Goal: Use online tool/utility

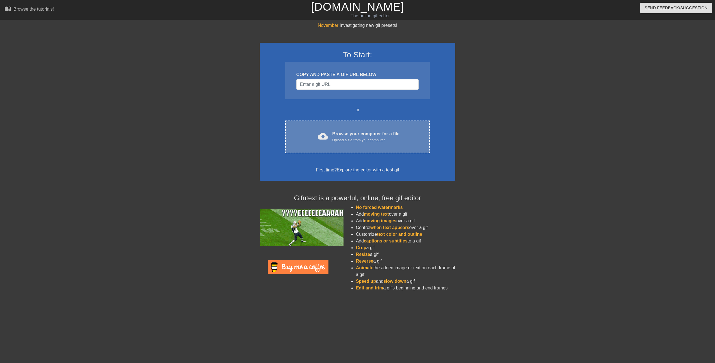
click at [346, 135] on div "Browse your computer for a file Upload a file from your computer" at bounding box center [365, 136] width 67 height 12
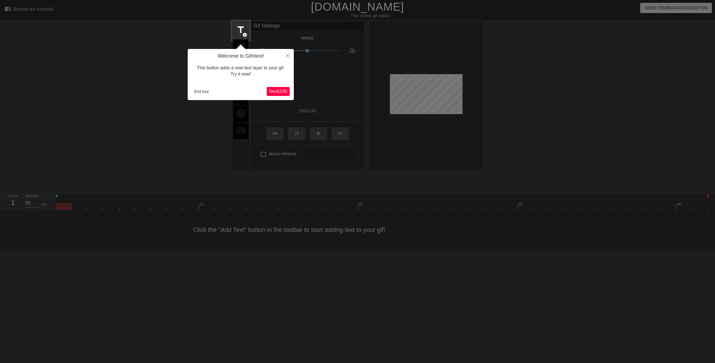
click at [282, 92] on span "Next ( 1 / 6 )" at bounding box center [278, 91] width 18 height 5
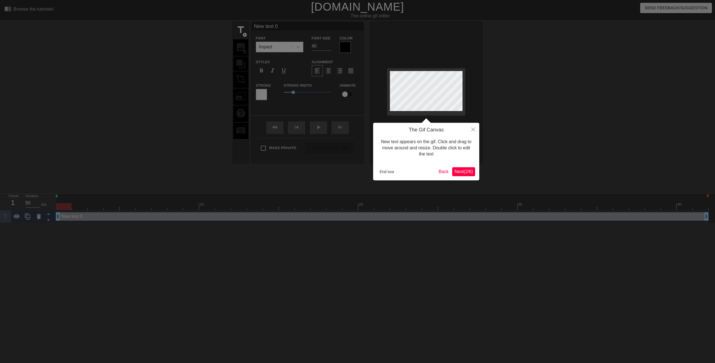
click at [469, 170] on span "Next ( 2 / 6 )" at bounding box center [463, 171] width 18 height 5
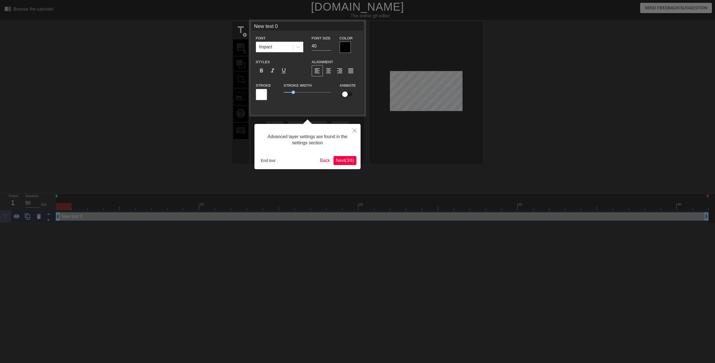
click at [346, 159] on span "Next ( 3 / 6 )" at bounding box center [345, 160] width 18 height 5
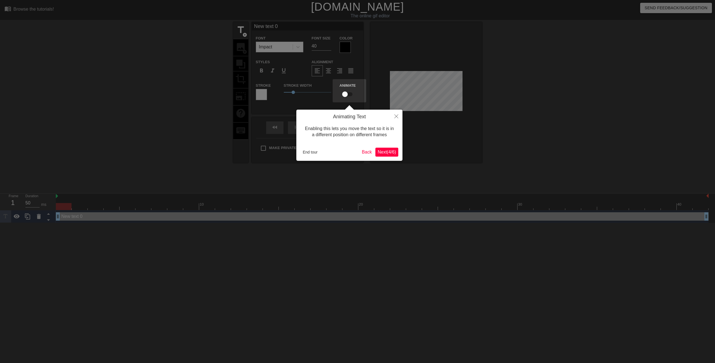
click at [389, 151] on span "Next ( 4 / 6 )" at bounding box center [387, 151] width 18 height 5
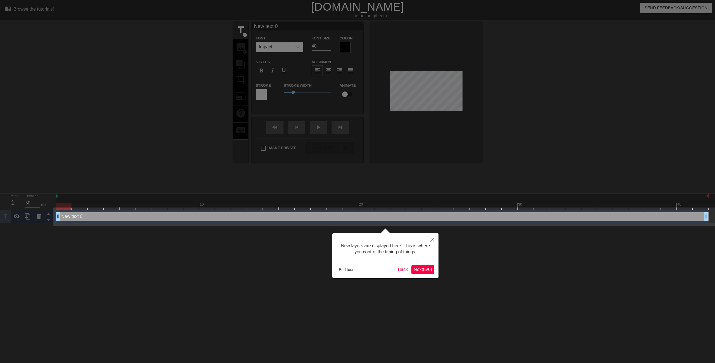
click at [425, 268] on span "Next ( 5 / 6 )" at bounding box center [423, 269] width 18 height 5
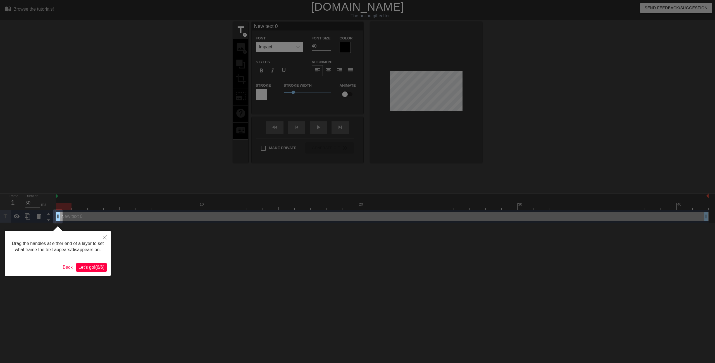
click at [93, 266] on span "Let's go! ( 6 / 6 )" at bounding box center [91, 267] width 26 height 5
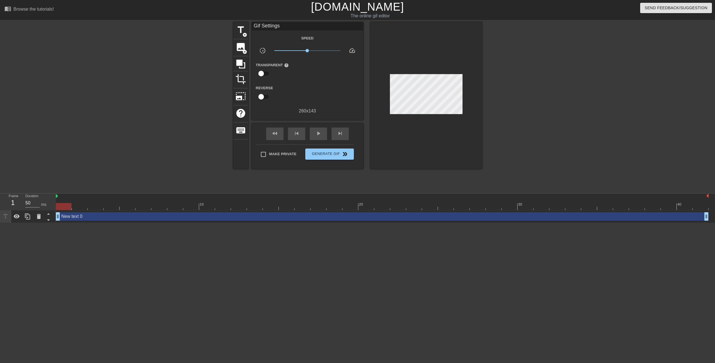
click at [557, 160] on div at bounding box center [531, 106] width 84 height 168
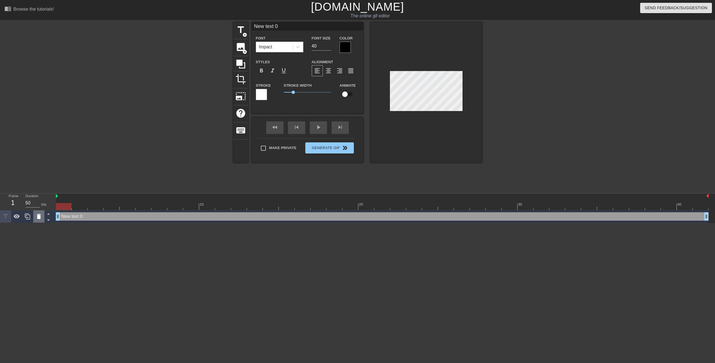
click at [39, 216] on icon at bounding box center [39, 216] width 4 height 5
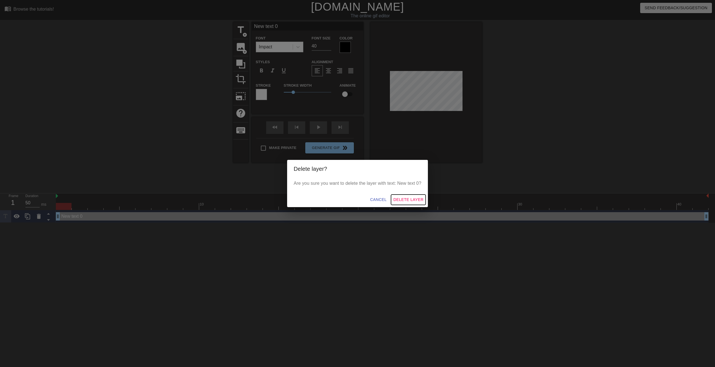
click at [410, 197] on span "Delete Layer" at bounding box center [408, 199] width 30 height 7
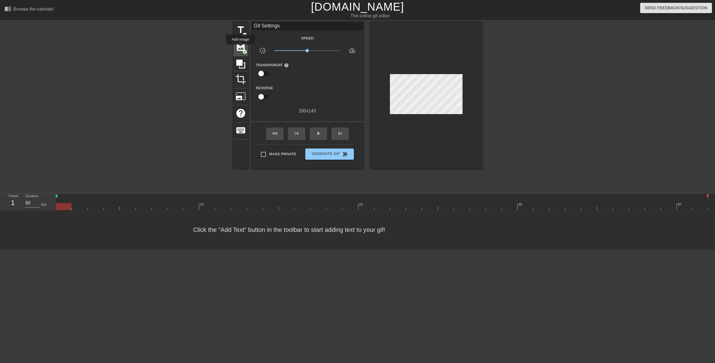
click at [241, 48] on span "image" at bounding box center [240, 47] width 11 height 11
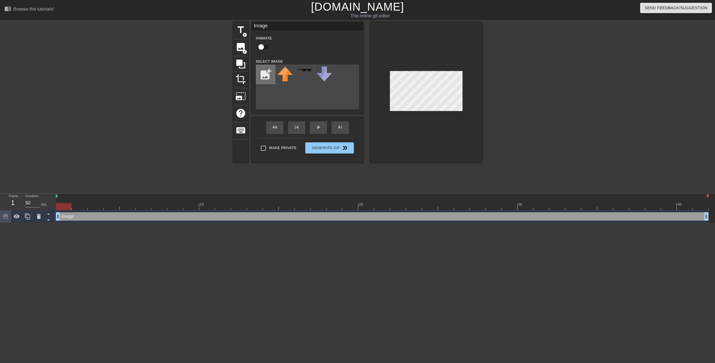
click at [263, 76] on input "file" at bounding box center [265, 74] width 19 height 19
type input "C:\fakepath\dep1.PNG"
click at [281, 74] on div at bounding box center [285, 75] width 20 height 20
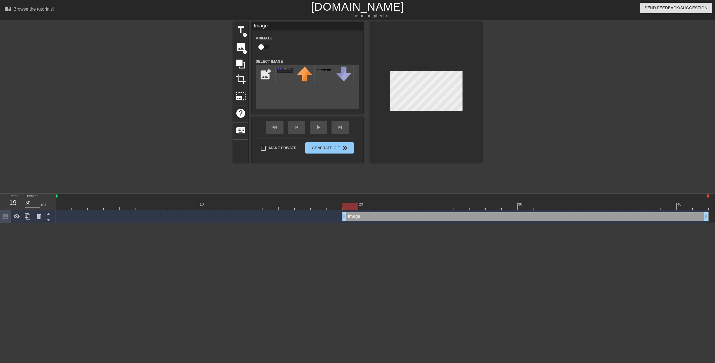
drag, startPoint x: 58, startPoint y: 218, endPoint x: 340, endPoint y: 217, distance: 281.8
click at [339, 217] on div "Image drag_handle drag_handle" at bounding box center [382, 216] width 653 height 8
drag, startPoint x: 706, startPoint y: 218, endPoint x: 499, endPoint y: 213, distance: 207.6
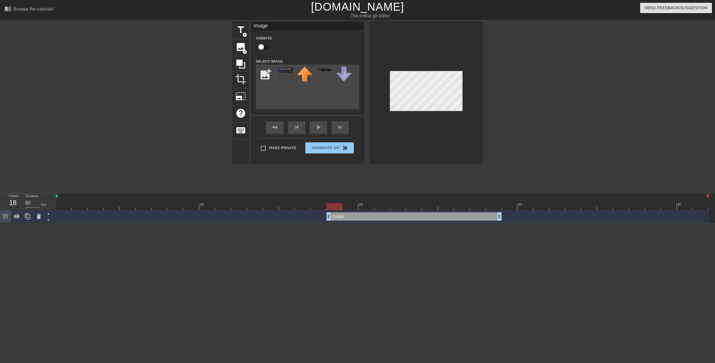
drag, startPoint x: 344, startPoint y: 215, endPoint x: 330, endPoint y: 217, distance: 14.1
click at [291, 223] on html "menu_book Browse the tutorials! [DOMAIN_NAME] The online gif editor Send Feedba…" at bounding box center [357, 111] width 715 height 223
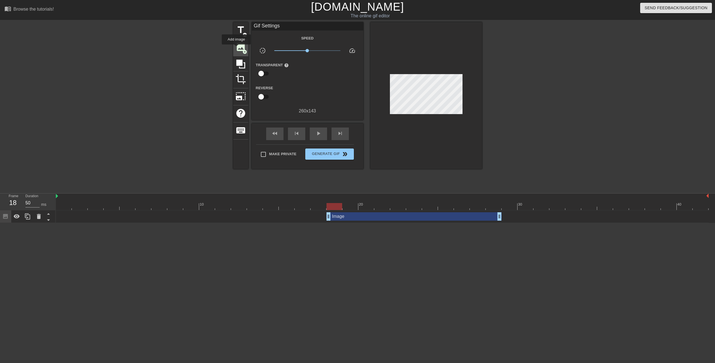
click at [236, 47] on span "image" at bounding box center [240, 47] width 11 height 11
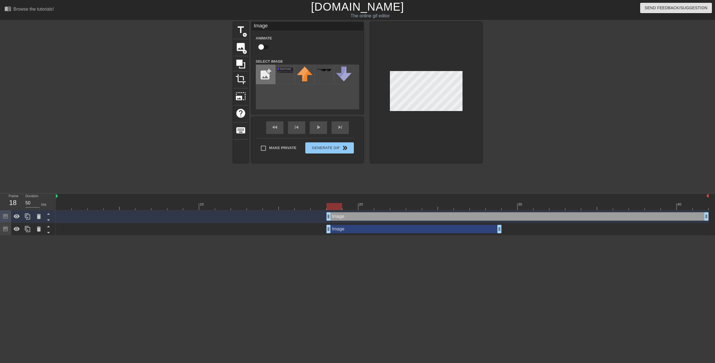
click at [267, 69] on input "file" at bounding box center [265, 74] width 19 height 19
type input "C:\fakepath\dep1.PNG"
click at [283, 73] on div at bounding box center [285, 75] width 20 height 20
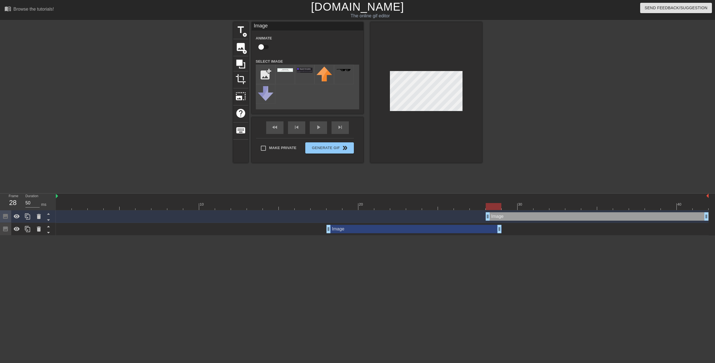
drag, startPoint x: 328, startPoint y: 216, endPoint x: 485, endPoint y: 215, distance: 157.8
click at [485, 215] on div "Image drag_handle drag_handle" at bounding box center [382, 216] width 653 height 8
click at [313, 162] on div "fast_rewind skip_previous play_arrow skip_next Make Private Generate Gif double…" at bounding box center [308, 140] width 112 height 46
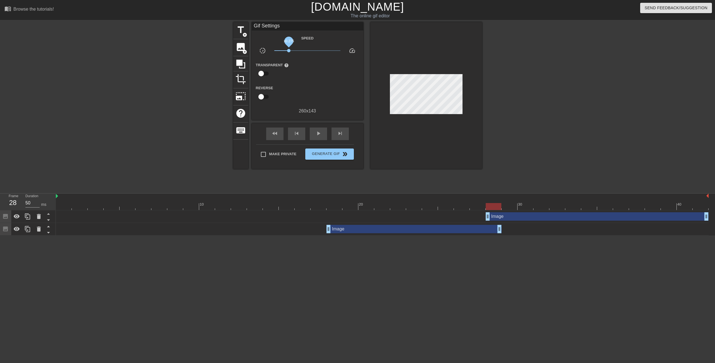
drag, startPoint x: 308, startPoint y: 49, endPoint x: 289, endPoint y: 51, distance: 18.8
click at [289, 51] on span "x0.275" at bounding box center [288, 50] width 3 height 3
click at [192, 166] on div at bounding box center [185, 106] width 84 height 168
click at [495, 186] on div at bounding box center [531, 106] width 84 height 168
drag, startPoint x: 486, startPoint y: 218, endPoint x: 491, endPoint y: 219, distance: 4.9
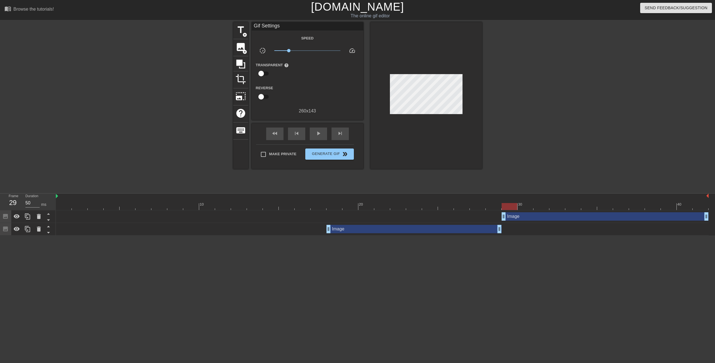
drag, startPoint x: 487, startPoint y: 216, endPoint x: 499, endPoint y: 215, distance: 11.8
click at [499, 215] on div "Image drag_handle drag_handle" at bounding box center [382, 216] width 653 height 8
drag, startPoint x: 503, startPoint y: 216, endPoint x: 497, endPoint y: 217, distance: 5.4
click at [497, 217] on div "Image drag_handle drag_handle" at bounding box center [382, 216] width 653 height 8
click at [509, 235] on html "menu_book Browse the tutorials! [DOMAIN_NAME] The online gif editor Send Feedba…" at bounding box center [357, 117] width 715 height 235
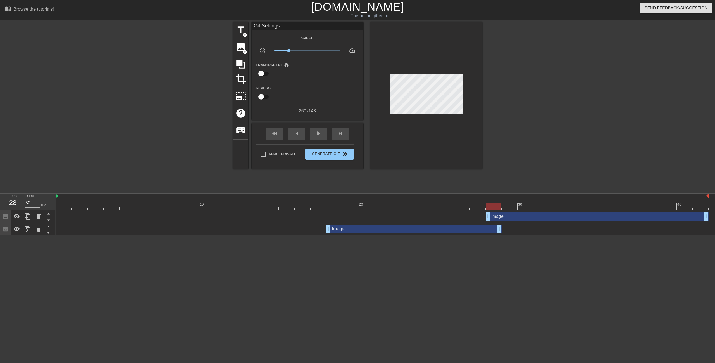
drag, startPoint x: 504, startPoint y: 217, endPoint x: 491, endPoint y: 217, distance: 12.3
click at [421, 235] on html "menu_book Browse the tutorials! [DOMAIN_NAME] The online gif editor Send Feedba…" at bounding box center [357, 117] width 715 height 235
click at [55, 197] on div at bounding box center [55, 196] width 3 height 6
click at [57, 197] on img at bounding box center [57, 196] width 2 height 4
click at [112, 235] on html "menu_book Browse the tutorials! [DOMAIN_NAME] The online gif editor Send Feedba…" at bounding box center [357, 117] width 715 height 235
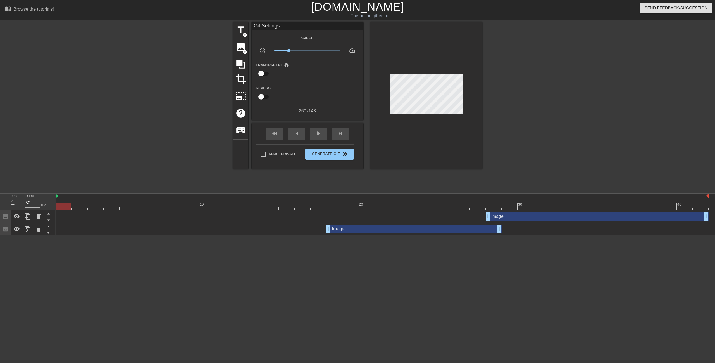
drag, startPoint x: 68, startPoint y: 208, endPoint x: 52, endPoint y: 208, distance: 16.5
click at [53, 208] on div "Frame 1 Duration 50 ms 10 20 30 40 Image drag_handle drag_handle Image drag_han…" at bounding box center [357, 214] width 715 height 42
click at [56, 202] on div at bounding box center [64, 202] width 16 height 7
click at [17, 216] on icon at bounding box center [17, 216] width 6 height 4
click at [17, 216] on icon at bounding box center [17, 216] width 6 height 5
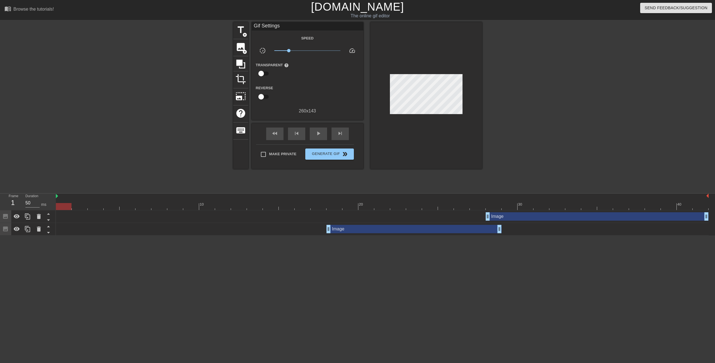
click at [184, 125] on div at bounding box center [185, 106] width 84 height 168
click at [321, 132] on span "play_arrow" at bounding box center [318, 133] width 7 height 7
drag, startPoint x: 498, startPoint y: 230, endPoint x: 486, endPoint y: 232, distance: 11.8
click at [486, 232] on div "Image drag_handle drag_handle" at bounding box center [382, 229] width 653 height 8
drag, startPoint x: 706, startPoint y: 219, endPoint x: 691, endPoint y: 219, distance: 15.6
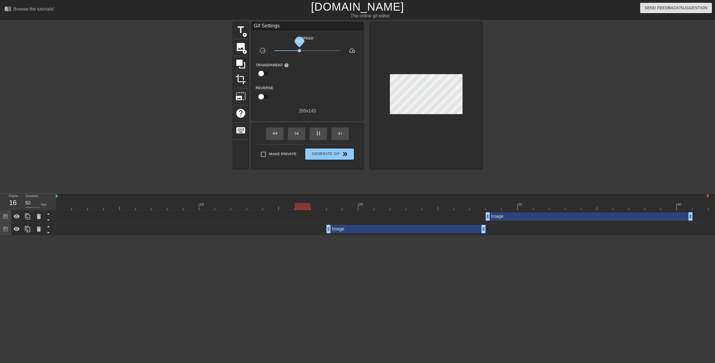
drag, startPoint x: 289, startPoint y: 48, endPoint x: 299, endPoint y: 49, distance: 10.7
click at [299, 49] on span "x0.575" at bounding box center [299, 50] width 3 height 3
click at [237, 47] on span "image" at bounding box center [240, 47] width 11 height 11
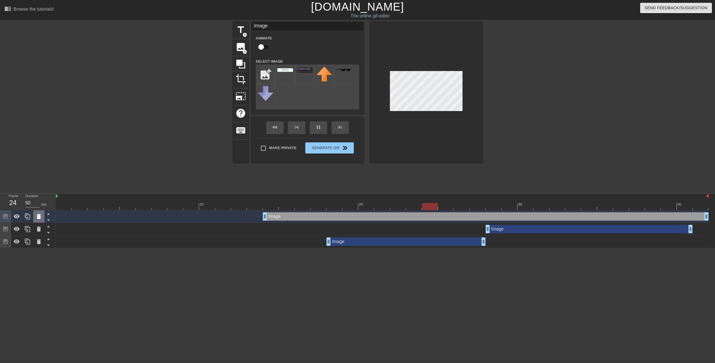
click at [38, 218] on icon at bounding box center [39, 216] width 4 height 5
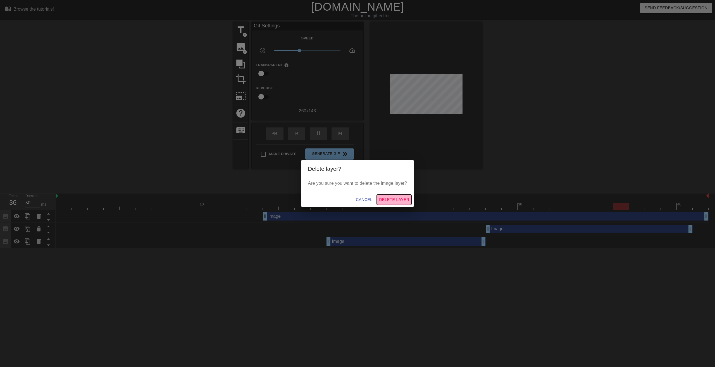
click at [399, 198] on span "Delete Layer" at bounding box center [394, 199] width 30 height 7
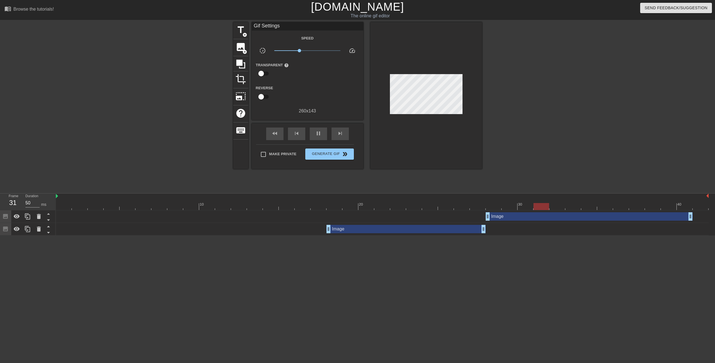
click at [538, 220] on div "Image drag_handle drag_handle" at bounding box center [589, 216] width 207 height 8
click at [520, 216] on div "Image drag_handle drag_handle" at bounding box center [589, 216] width 207 height 8
click at [563, 151] on div at bounding box center [531, 106] width 84 height 168
click at [317, 152] on span "Generate Gif double_arrow" at bounding box center [330, 154] width 44 height 7
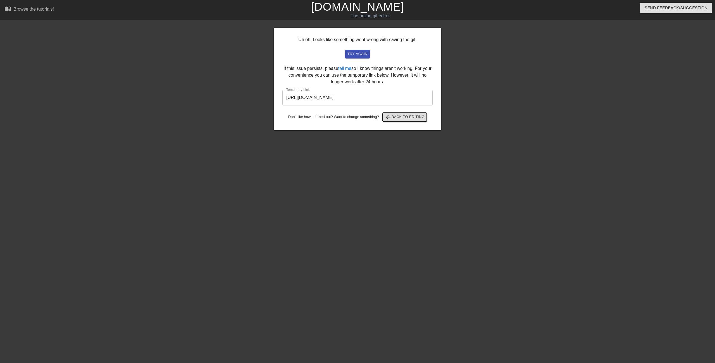
click at [409, 117] on span "arrow_back Back to Editing" at bounding box center [405, 117] width 40 height 7
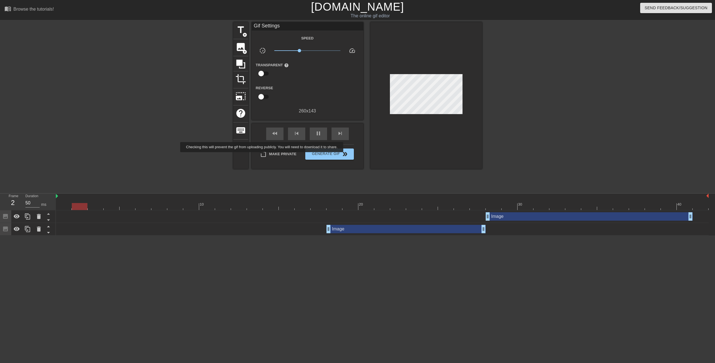
click at [262, 154] on input "Make Private" at bounding box center [264, 154] width 12 height 12
checkbox input "true"
click at [336, 149] on button "Generate Gif double_arrow" at bounding box center [329, 153] width 48 height 11
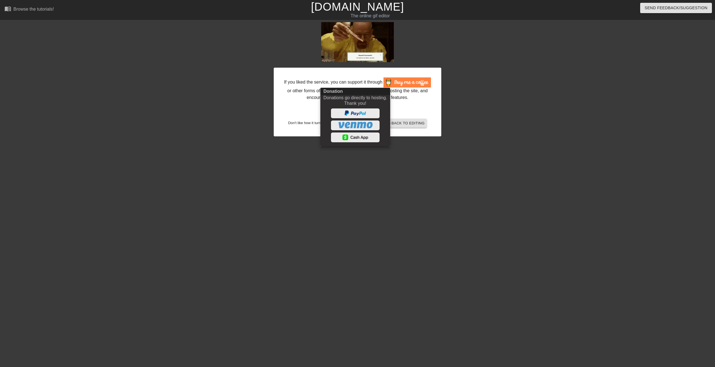
click at [261, 165] on div at bounding box center [357, 183] width 715 height 367
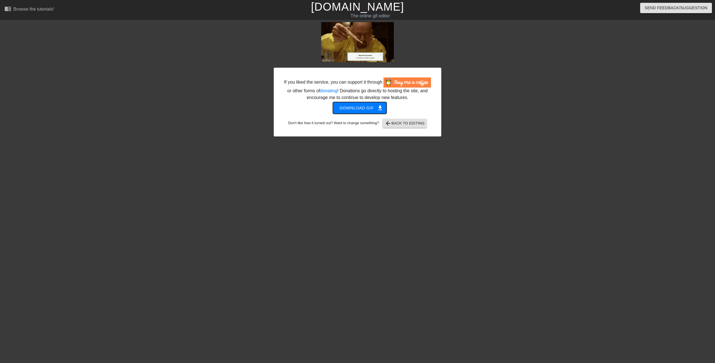
click at [359, 107] on span "Download gif get_app" at bounding box center [360, 107] width 41 height 7
